Goal: Task Accomplishment & Management: Use online tool/utility

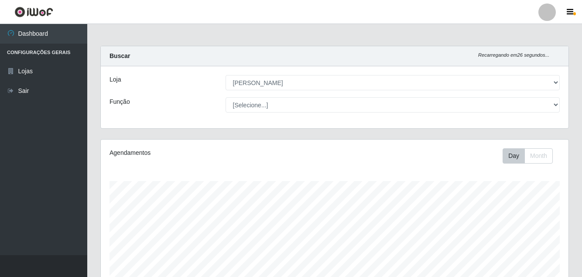
select select "402"
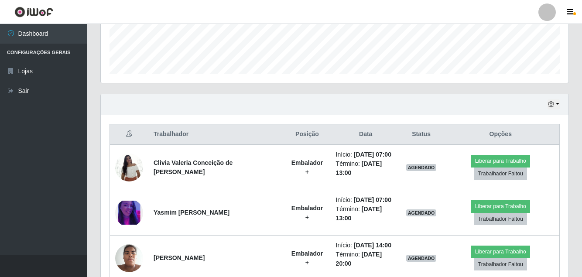
scroll to position [181, 468]
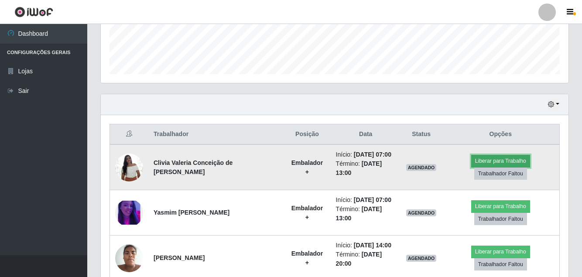
click at [489, 156] on button "Liberar para Trabalho" at bounding box center [500, 161] width 59 height 12
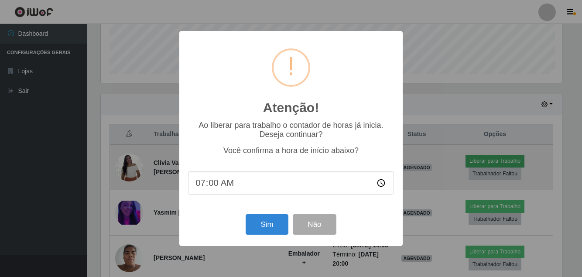
scroll to position [181, 463]
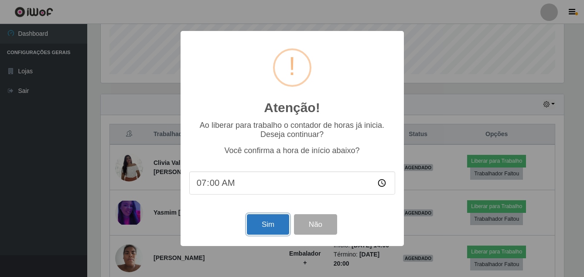
click at [273, 225] on button "Sim" at bounding box center [268, 224] width 42 height 20
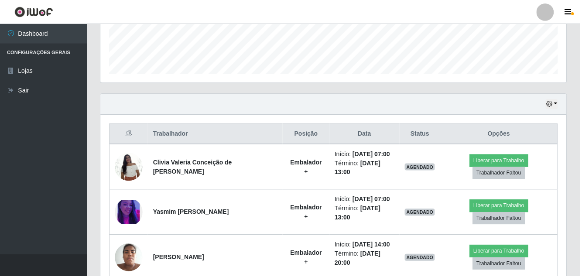
scroll to position [147, 0]
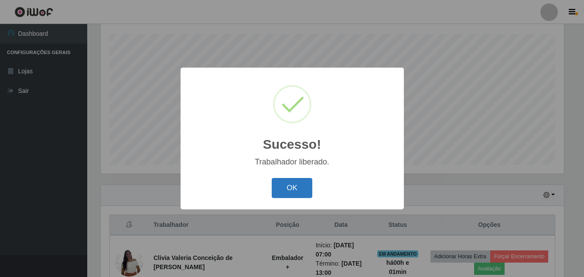
click at [291, 191] on button "OK" at bounding box center [292, 188] width 41 height 20
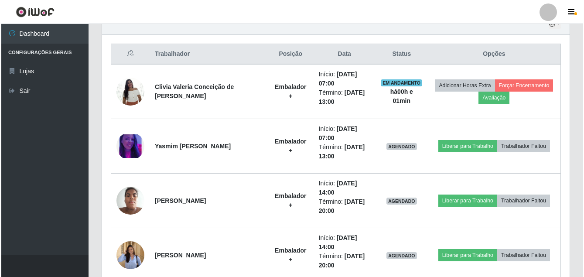
scroll to position [321, 0]
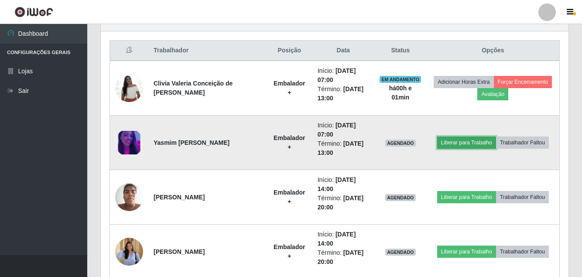
click at [458, 140] on button "Liberar para Trabalho" at bounding box center [466, 143] width 59 height 12
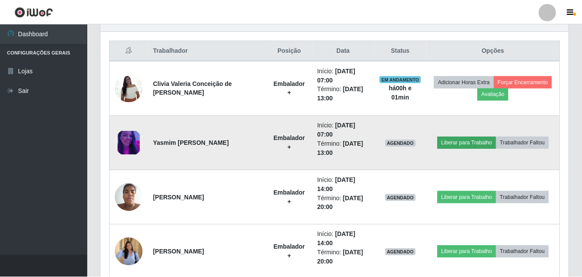
scroll to position [181, 463]
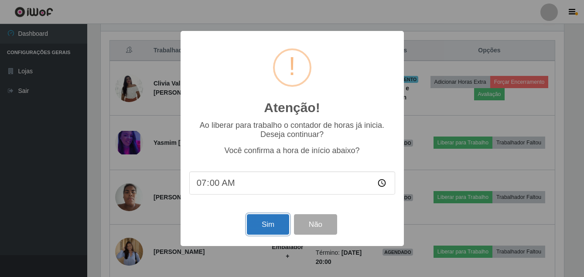
click at [274, 222] on button "Sim" at bounding box center [268, 224] width 42 height 20
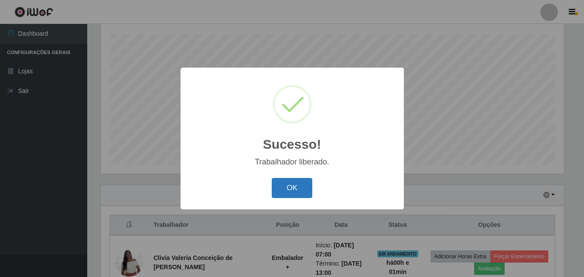
click at [281, 186] on button "OK" at bounding box center [292, 188] width 41 height 20
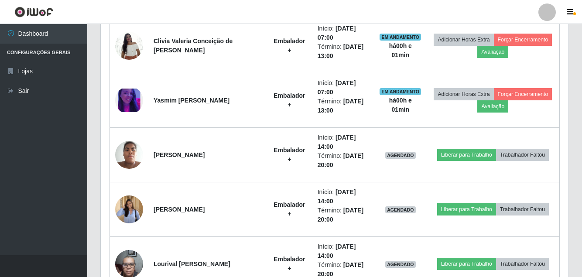
scroll to position [321, 0]
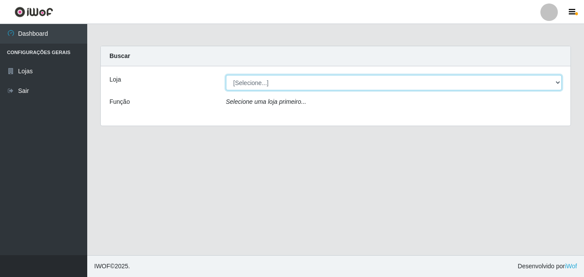
click at [353, 83] on select "[Selecione...] Ajubá Mercado" at bounding box center [394, 82] width 336 height 15
select select "402"
click at [226, 75] on select "[Selecione...] Ajubá Mercado" at bounding box center [394, 82] width 336 height 15
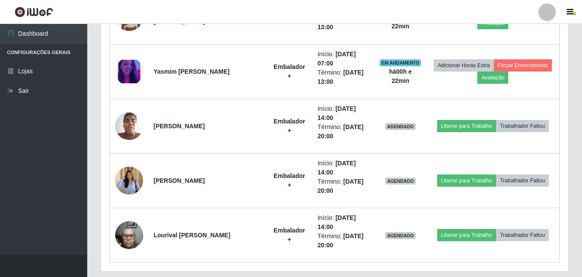
scroll to position [305, 0]
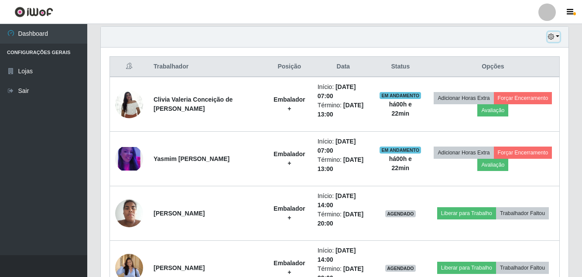
click at [556, 34] on button "button" at bounding box center [553, 37] width 12 height 10
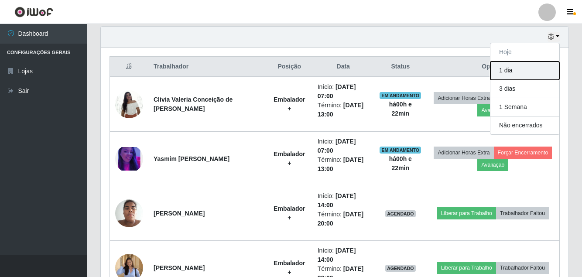
click at [544, 69] on button "1 dia" at bounding box center [524, 70] width 69 height 18
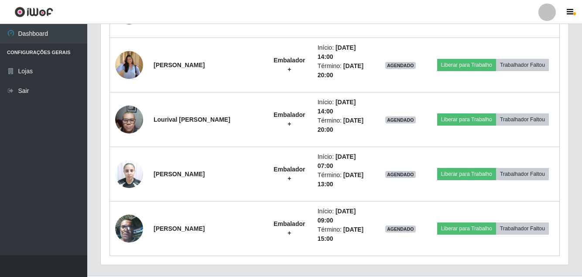
scroll to position [523, 0]
